Goal: Information Seeking & Learning: Find specific page/section

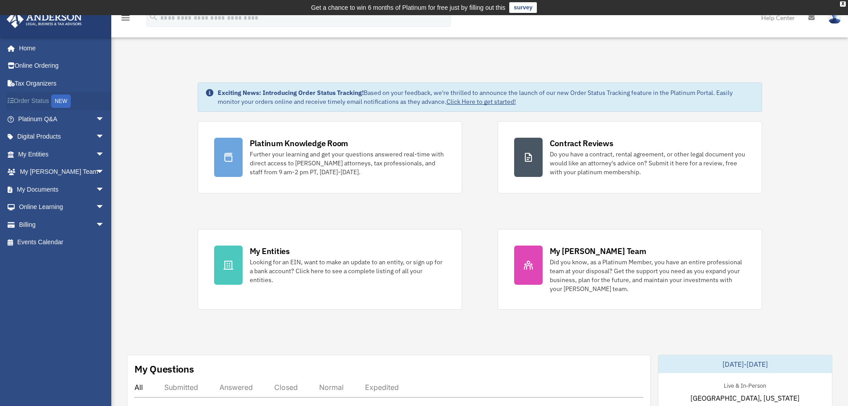
click at [37, 101] on link "Order Status NEW" at bounding box center [62, 101] width 112 height 18
click at [65, 188] on link "My Documents arrow_drop_down" at bounding box center [62, 189] width 112 height 18
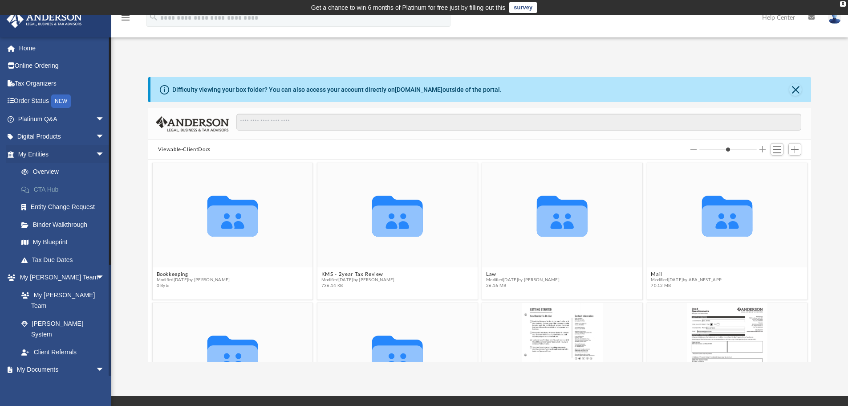
scroll to position [196, 656]
click at [553, 244] on icon "Collaborated Folder" at bounding box center [562, 215] width 96 height 62
click at [557, 216] on icon "grid" at bounding box center [562, 220] width 51 height 31
click at [548, 279] on span "Modified [DATE] by [PERSON_NAME]" at bounding box center [522, 280] width 73 height 6
click at [553, 273] on button "Law" at bounding box center [522, 274] width 73 height 6
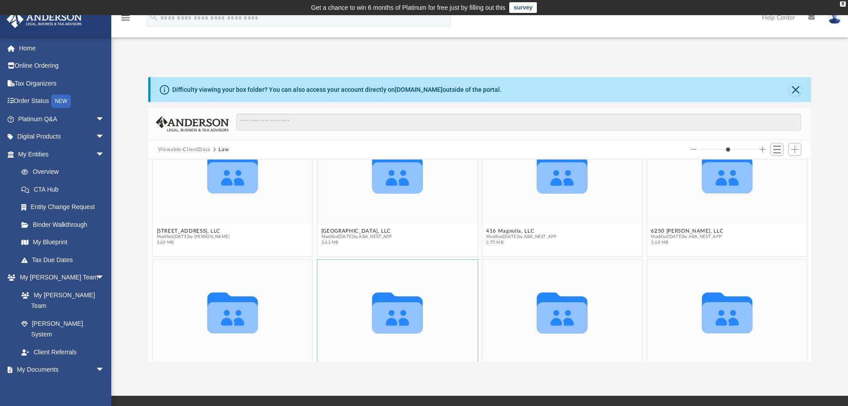
scroll to position [0, 0]
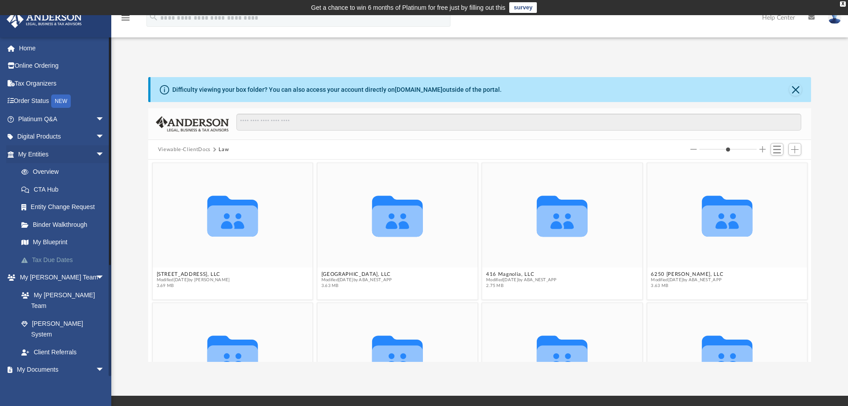
click at [53, 257] on link "Tax Due Dates" at bounding box center [65, 260] width 106 height 18
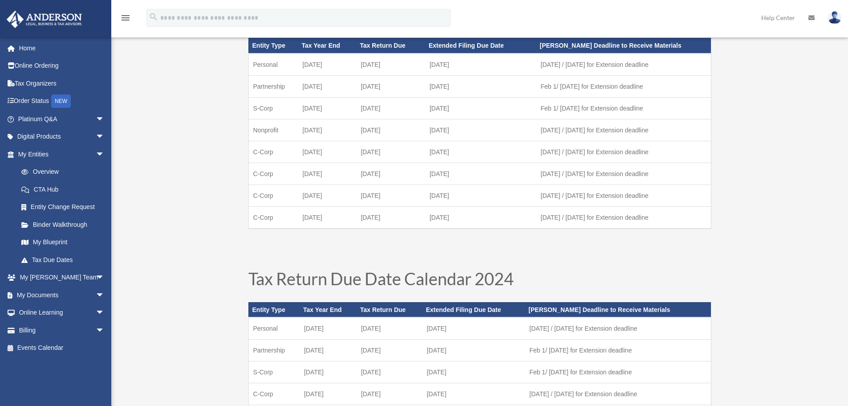
scroll to position [89, 0]
click at [783, 19] on link "Help Center" at bounding box center [778, 17] width 47 height 35
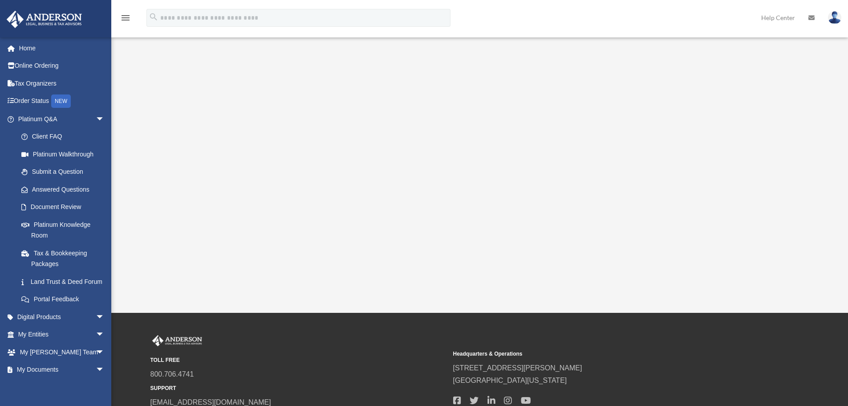
scroll to position [188, 0]
